Goal: Task Accomplishment & Management: Manage account settings

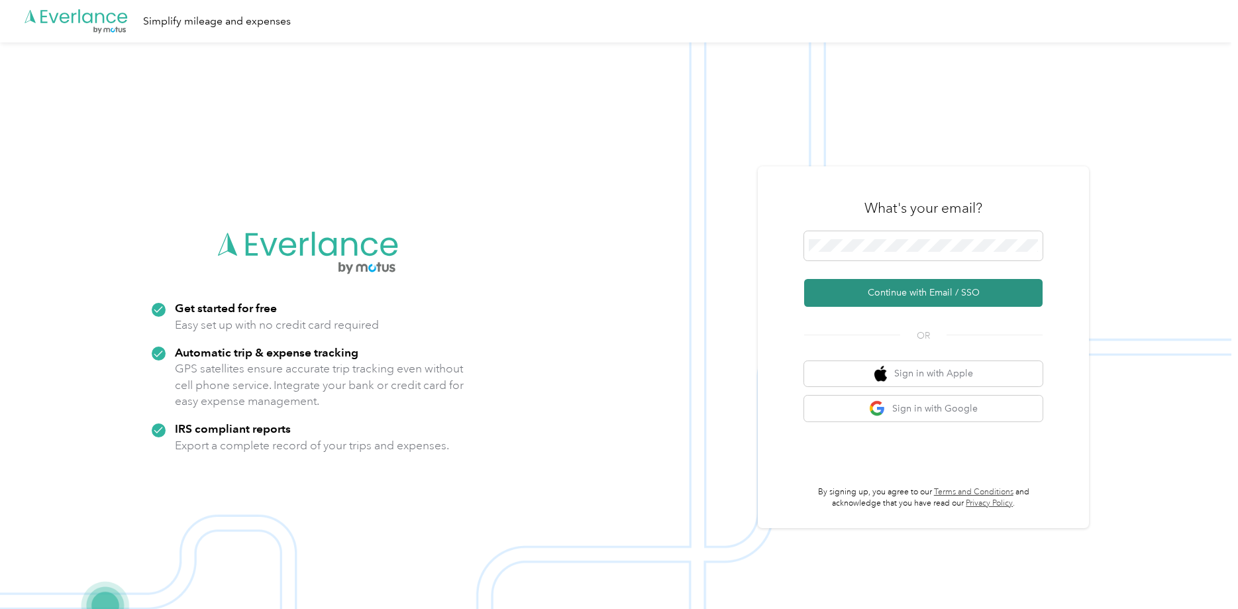
click at [813, 291] on button "Continue with Email / SSO" at bounding box center [923, 293] width 238 height 28
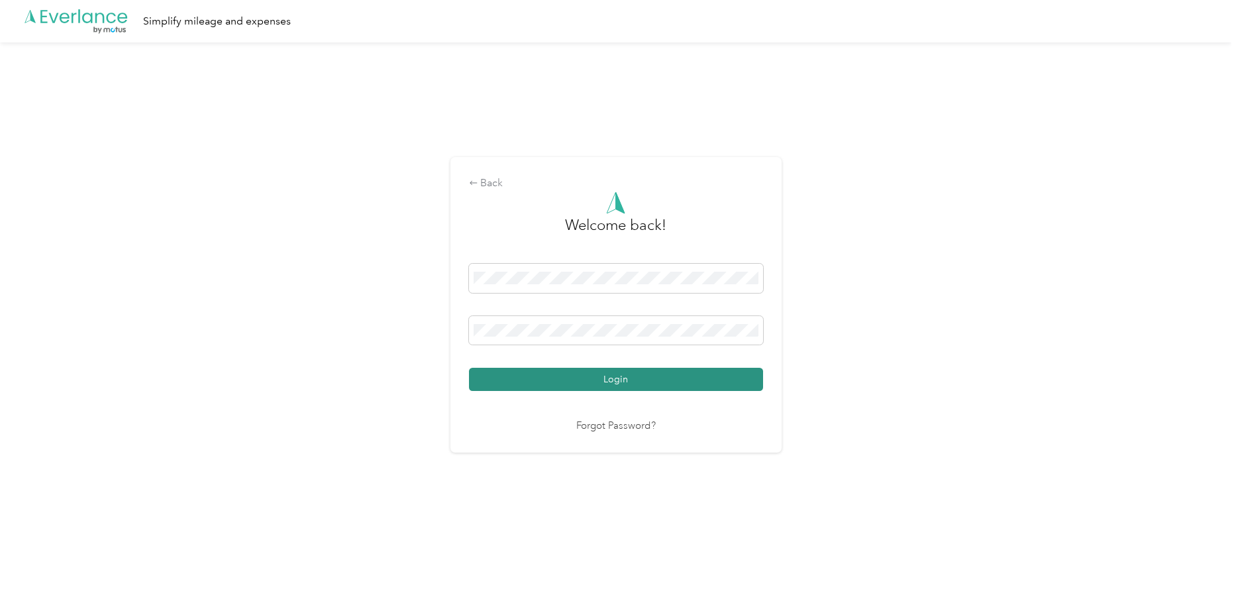
click at [654, 370] on button "Login" at bounding box center [616, 379] width 294 height 23
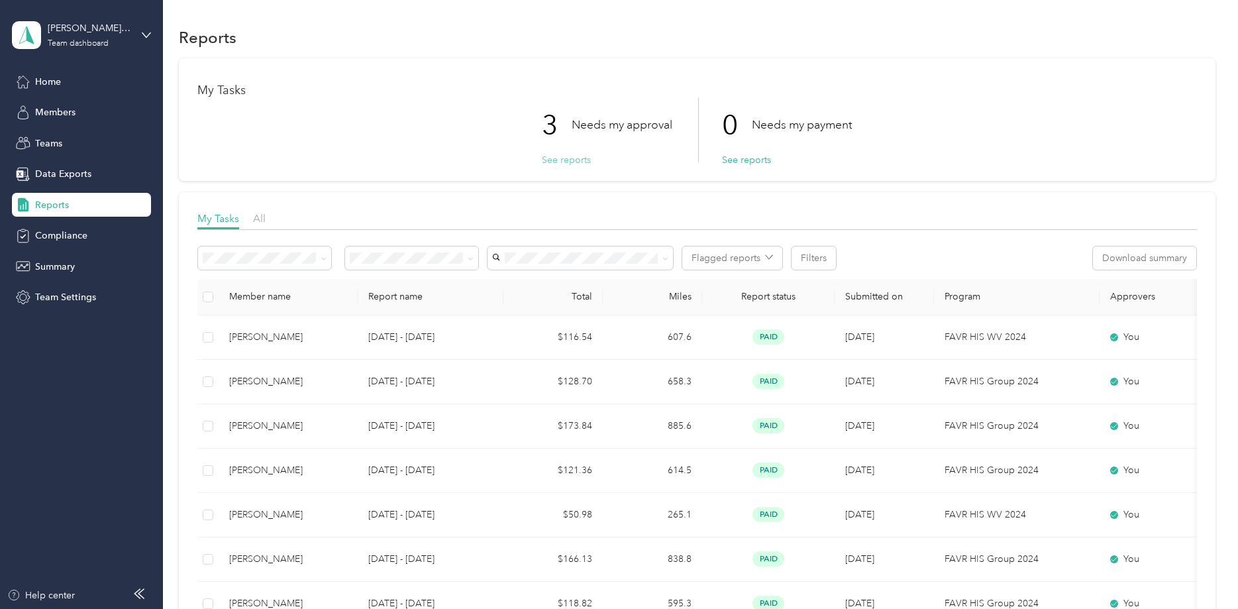
click at [588, 163] on button "See reports" at bounding box center [566, 160] width 49 height 14
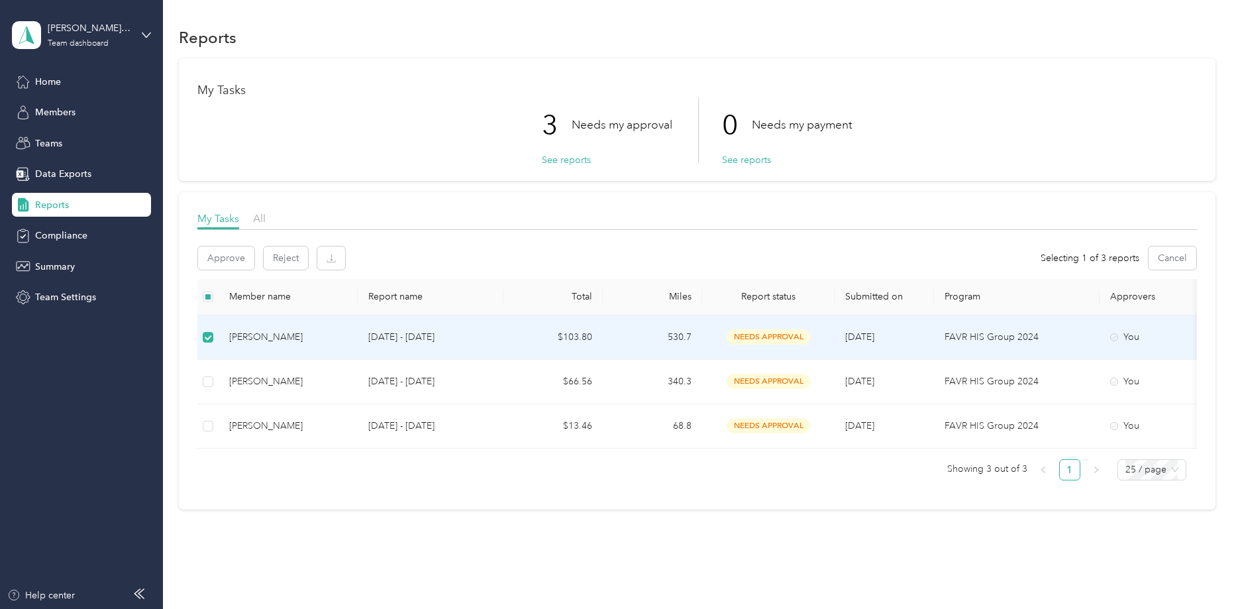
click at [299, 334] on div "[PERSON_NAME]" at bounding box center [288, 337] width 118 height 15
click at [261, 334] on div "[PERSON_NAME]" at bounding box center [288, 337] width 118 height 15
click at [779, 340] on span "needs approval" at bounding box center [768, 336] width 83 height 15
click at [784, 331] on span "needs approval" at bounding box center [768, 336] width 83 height 15
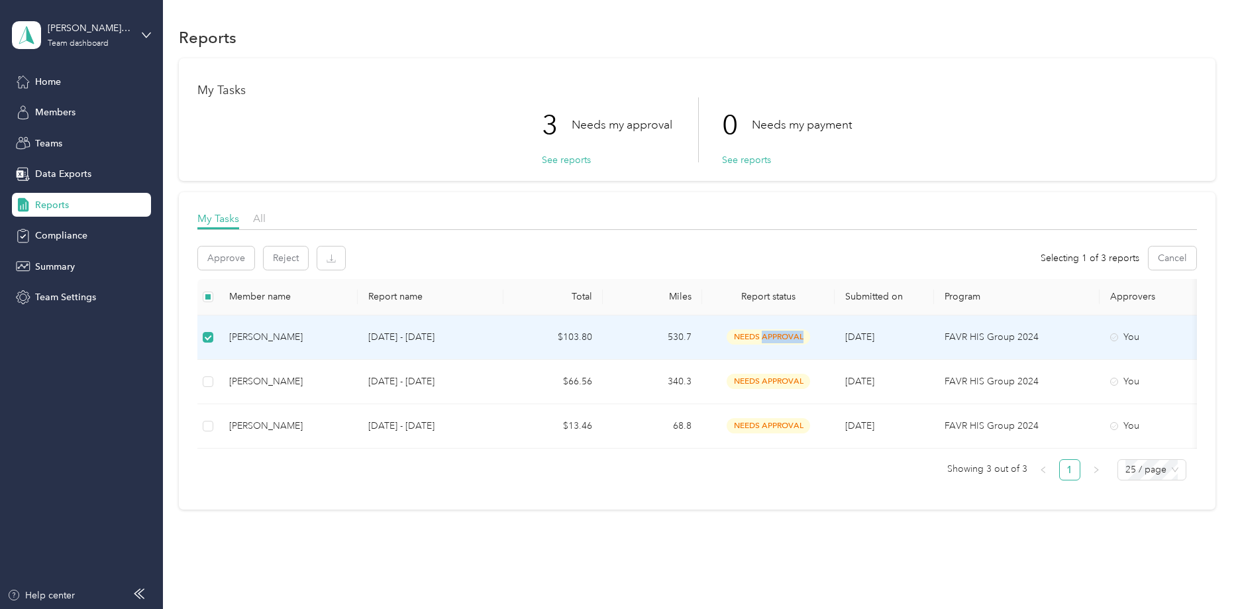
click at [784, 331] on span "needs approval" at bounding box center [768, 336] width 83 height 15
click at [270, 335] on div "[PERSON_NAME]" at bounding box center [288, 337] width 118 height 15
click at [813, 335] on div "You" at bounding box center [1165, 337] width 111 height 15
click at [813, 337] on p "FAVR HIS Group 2024" at bounding box center [1017, 337] width 144 height 15
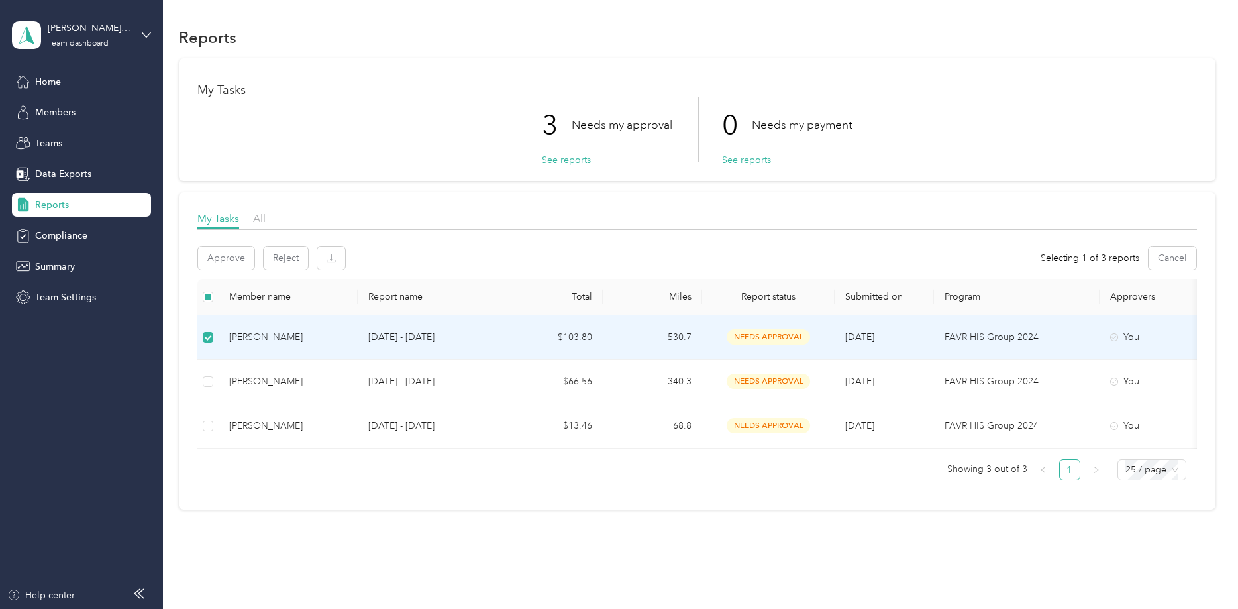
drag, startPoint x: 856, startPoint y: 339, endPoint x: 799, endPoint y: 335, distance: 57.1
click at [813, 339] on td "[DATE]" at bounding box center [884, 337] width 99 height 44
click at [772, 339] on span "needs approval" at bounding box center [768, 336] width 83 height 15
click at [747, 335] on span "needs approval" at bounding box center [768, 337] width 83 height 15
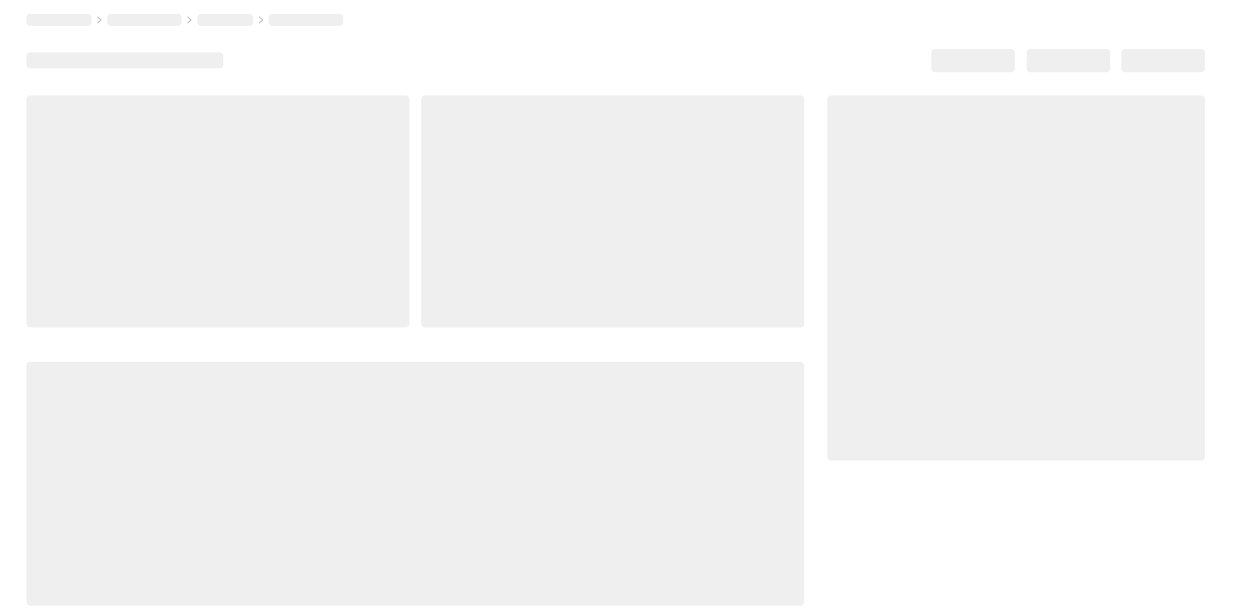
click at [747, 335] on div at bounding box center [415, 350] width 778 height 510
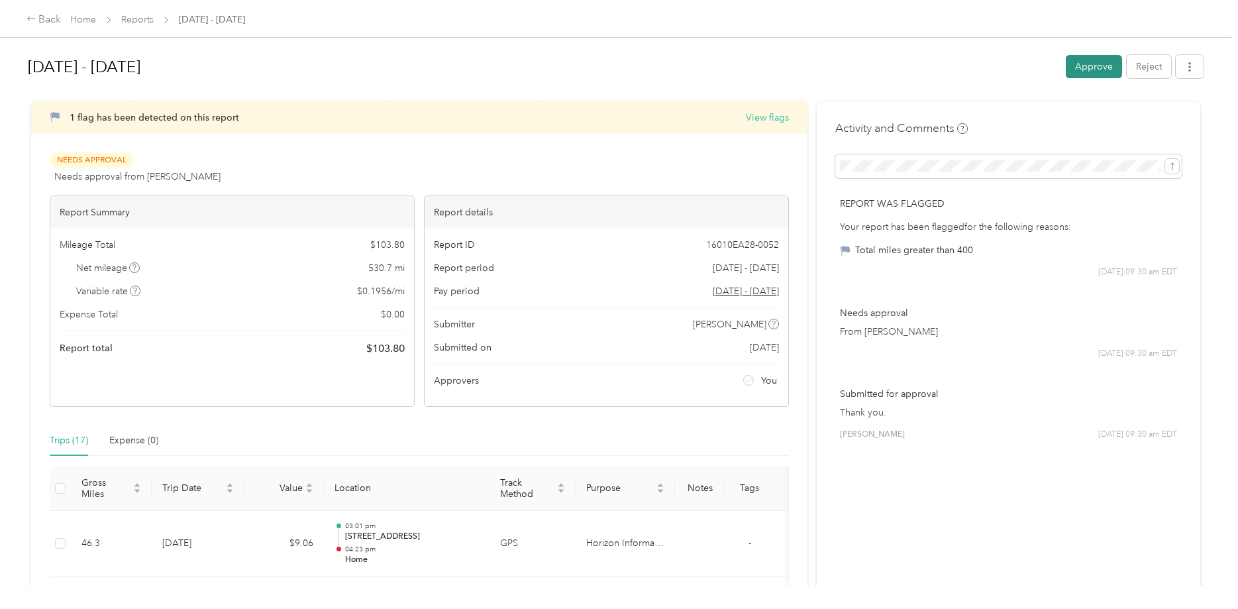
click at [813, 68] on button "Approve" at bounding box center [1094, 66] width 56 height 23
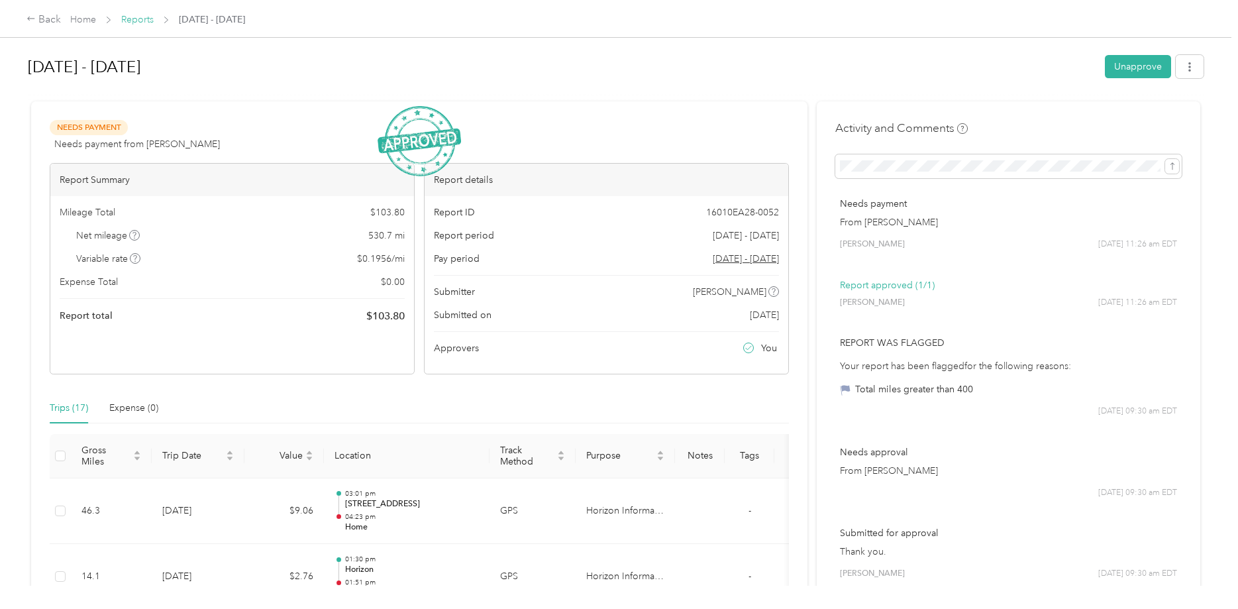
click at [129, 18] on link "Reports" at bounding box center [137, 19] width 32 height 11
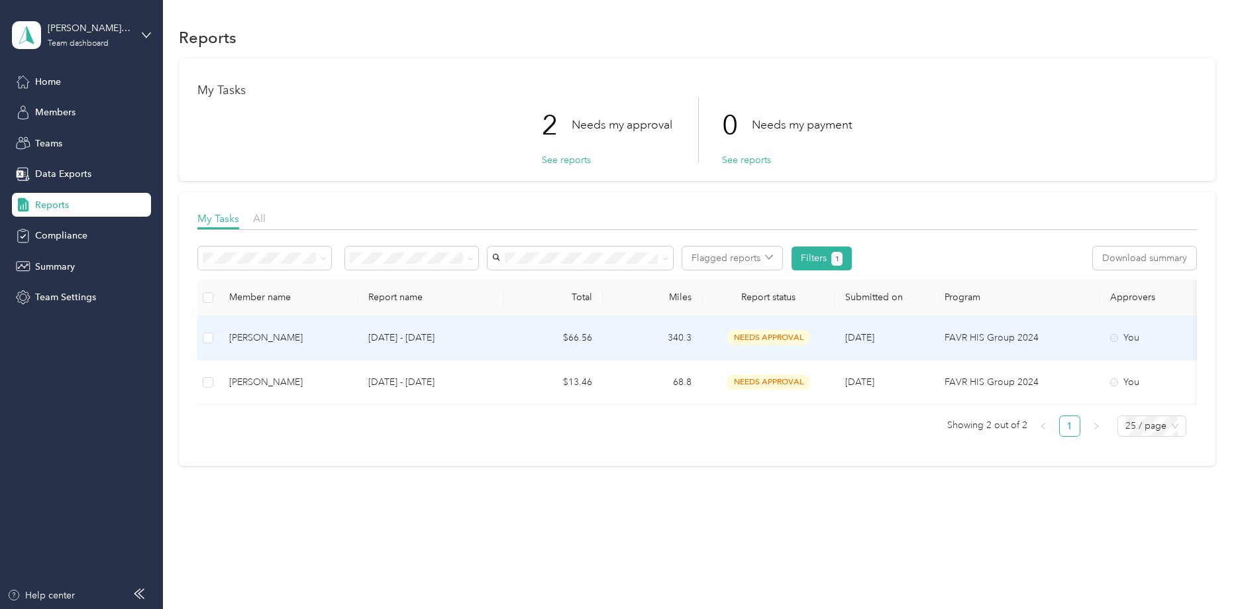
click at [770, 337] on span "needs approval" at bounding box center [768, 337] width 83 height 15
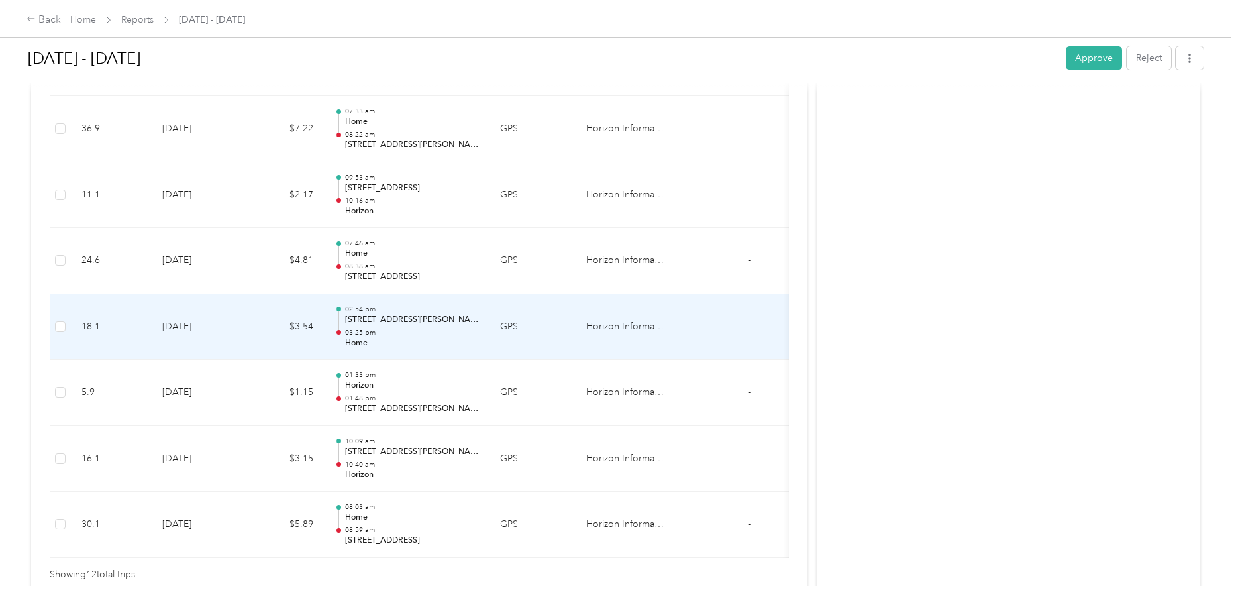
scroll to position [743, 0]
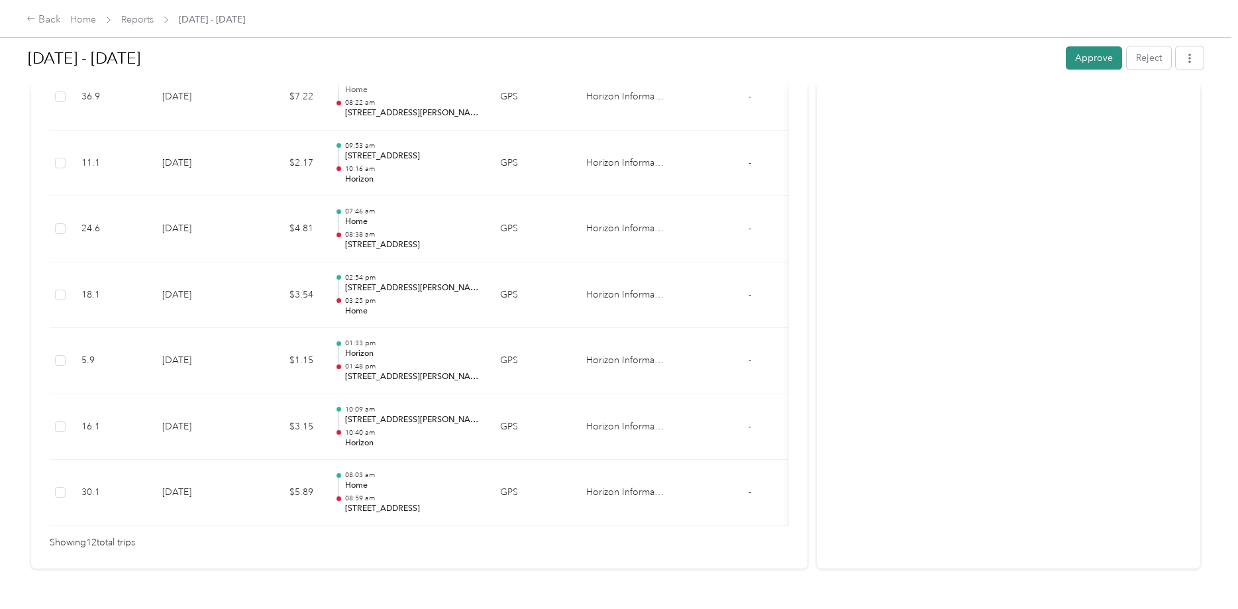
click at [813, 55] on button "Approve" at bounding box center [1094, 57] width 56 height 23
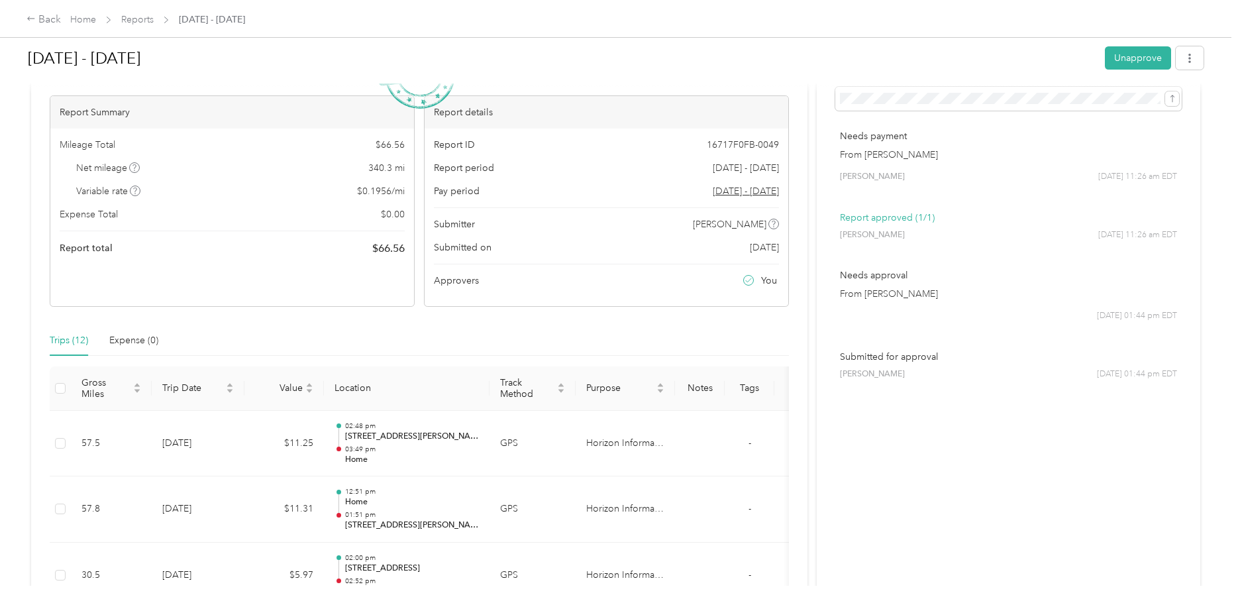
scroll to position [0, 0]
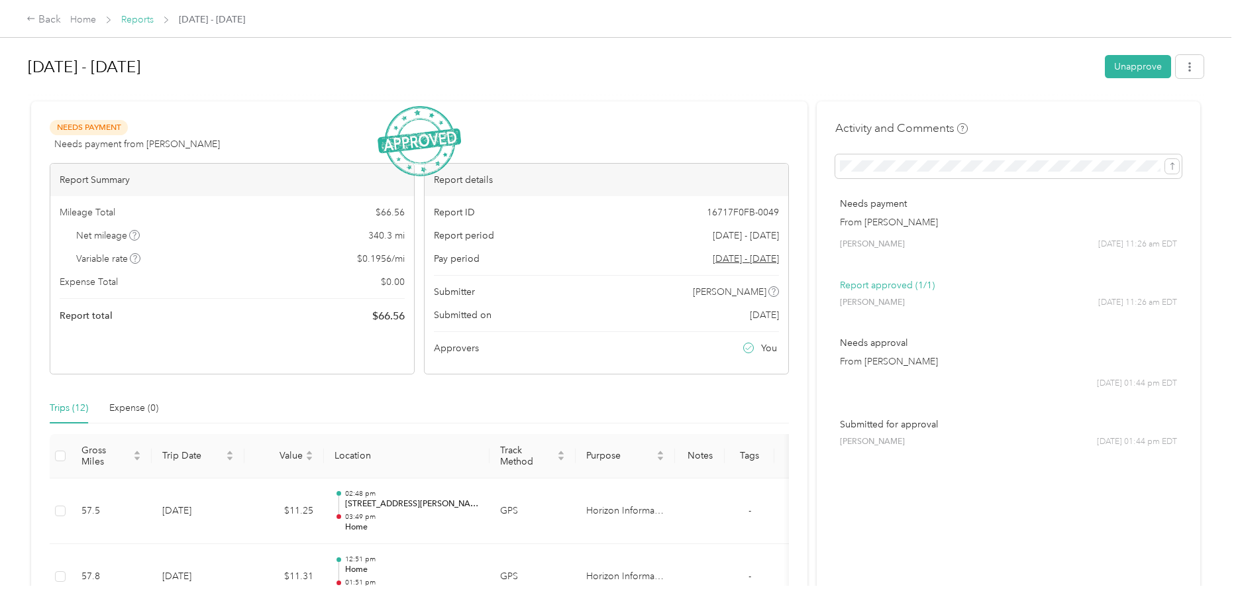
click at [131, 21] on link "Reports" at bounding box center [137, 19] width 32 height 11
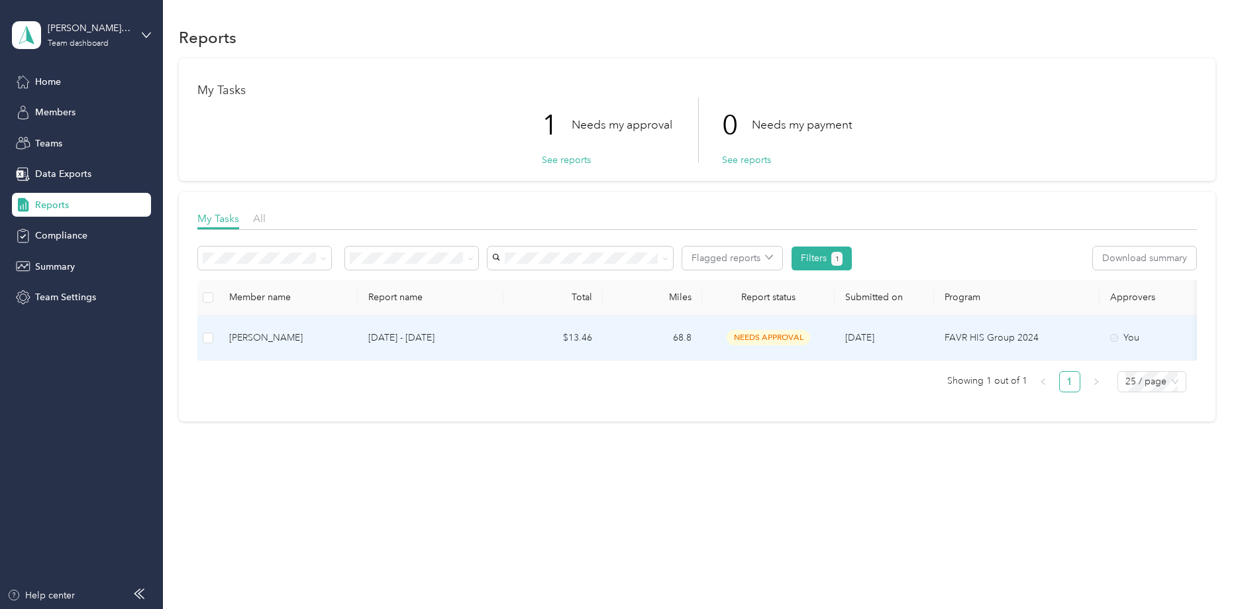
click at [760, 331] on span "needs approval" at bounding box center [768, 337] width 83 height 15
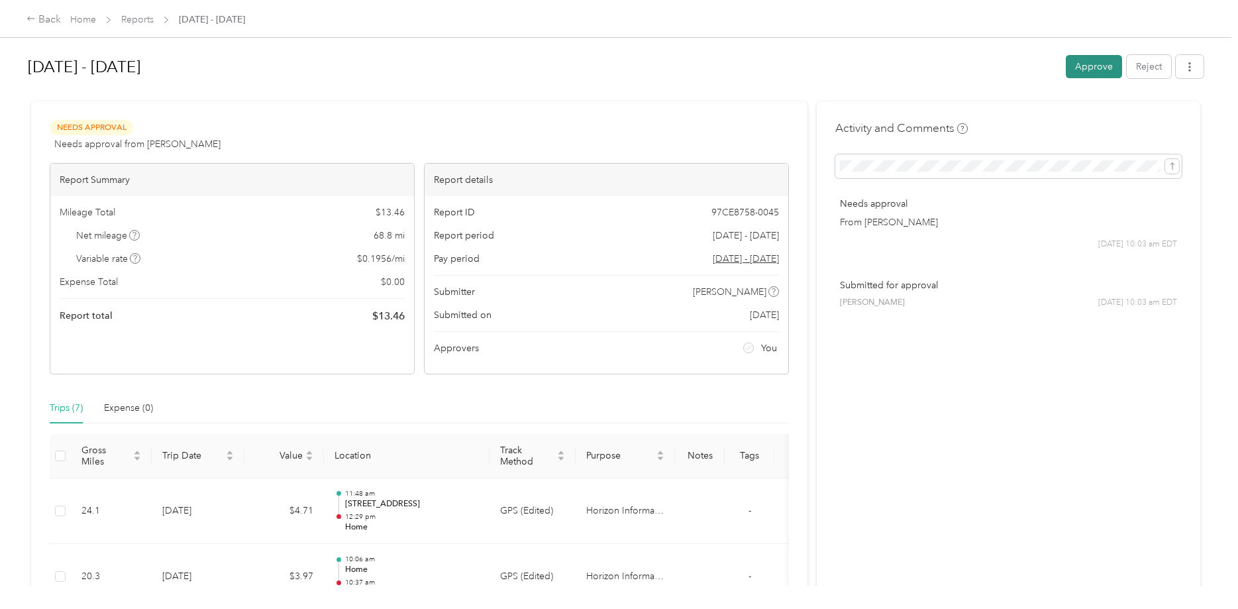
click at [813, 69] on button "Approve" at bounding box center [1094, 66] width 56 height 23
